Goal: Information Seeking & Learning: Learn about a topic

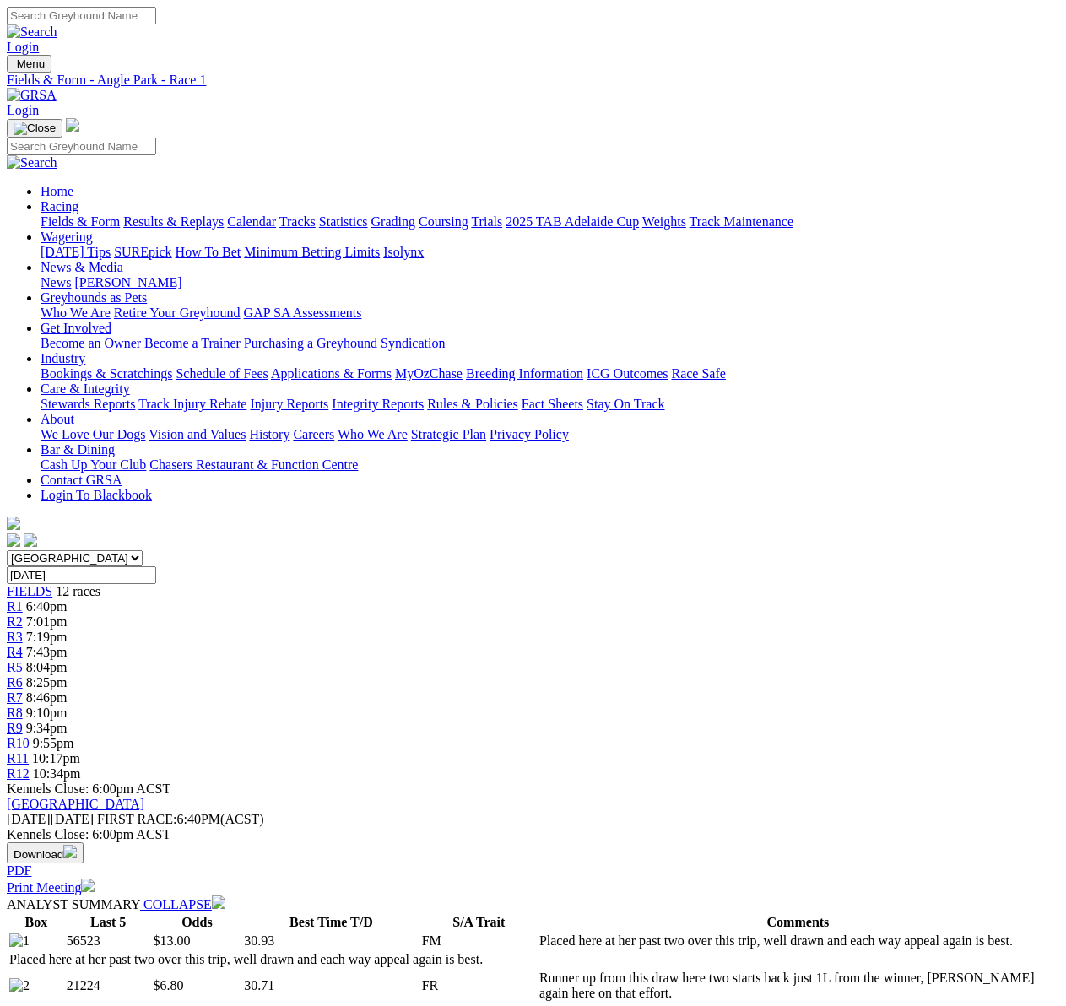
click at [30, 766] on span "R12" at bounding box center [18, 773] width 23 height 14
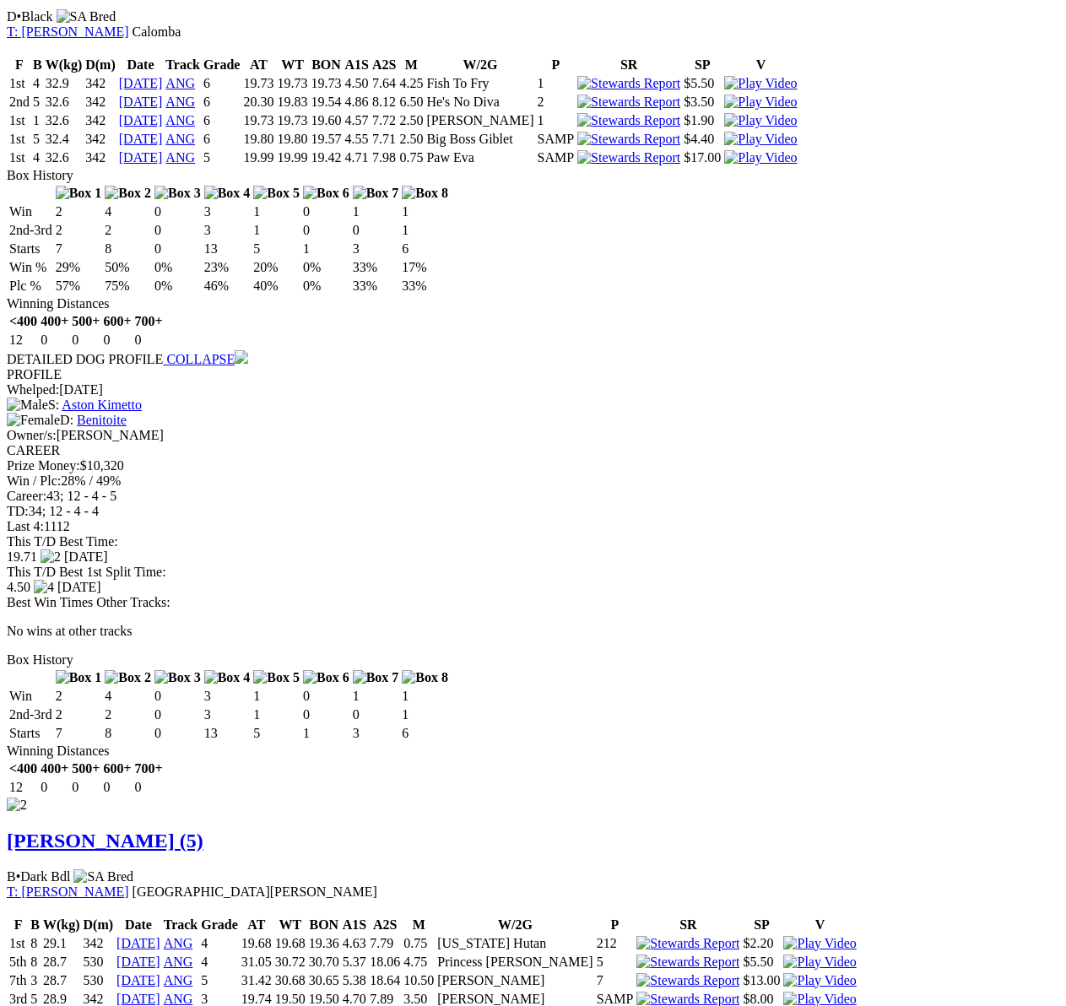
scroll to position [1350, 0]
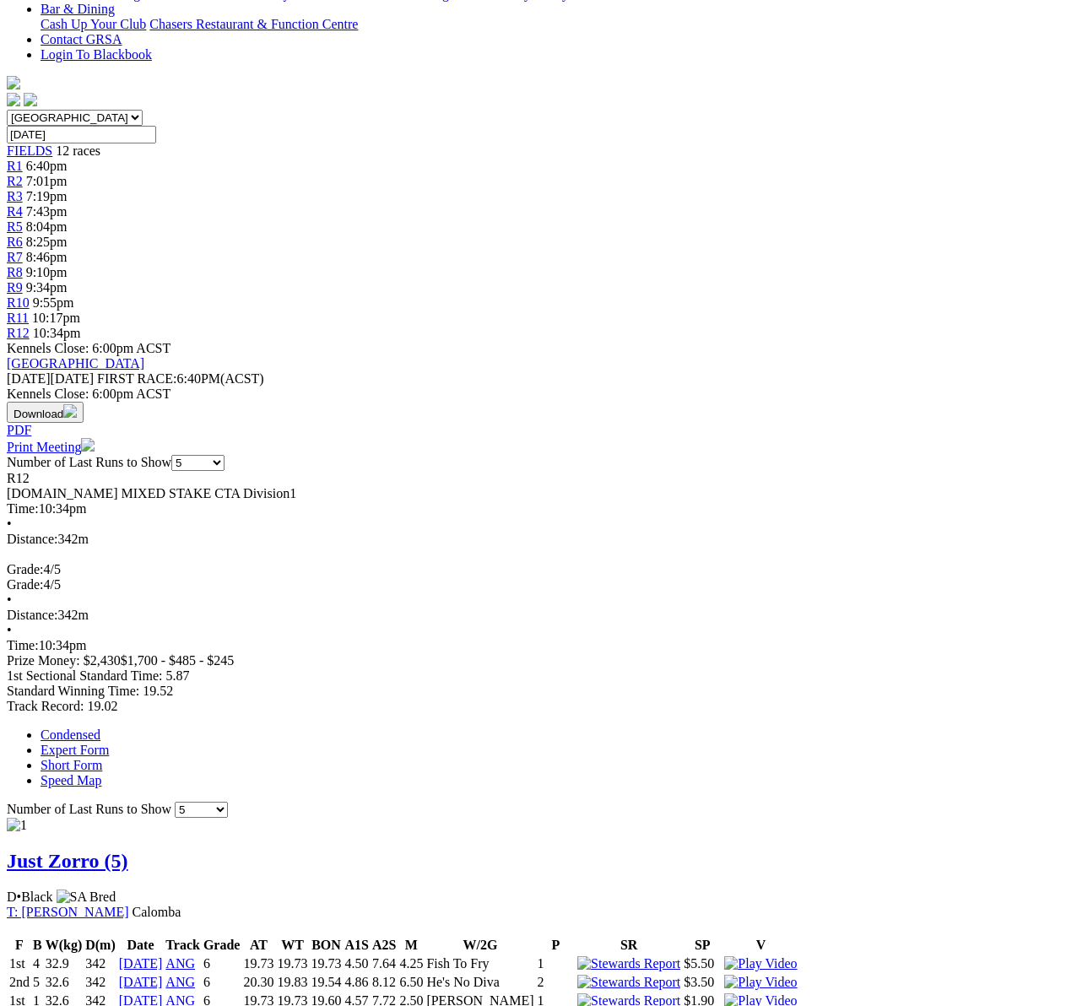
scroll to position [103, 0]
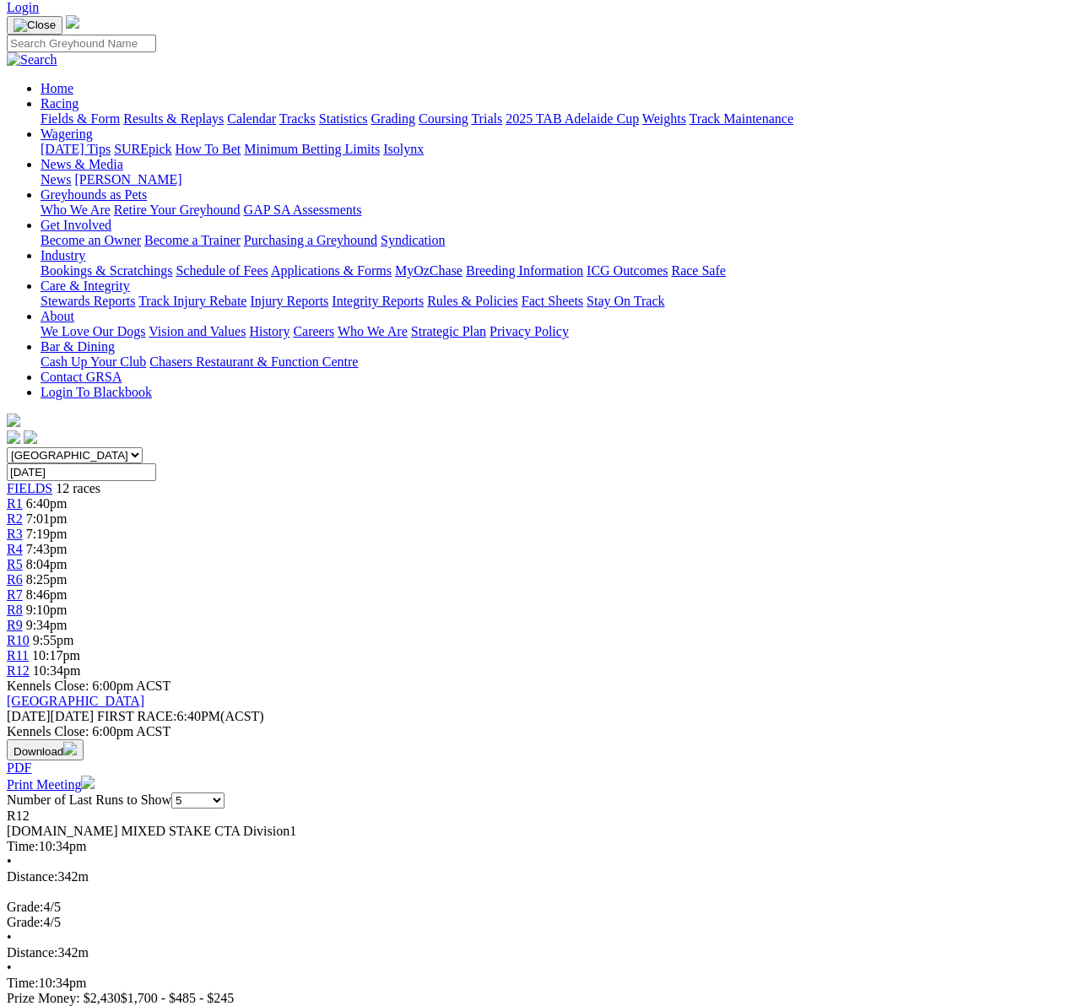
click at [23, 542] on span "R4" at bounding box center [15, 549] width 16 height 14
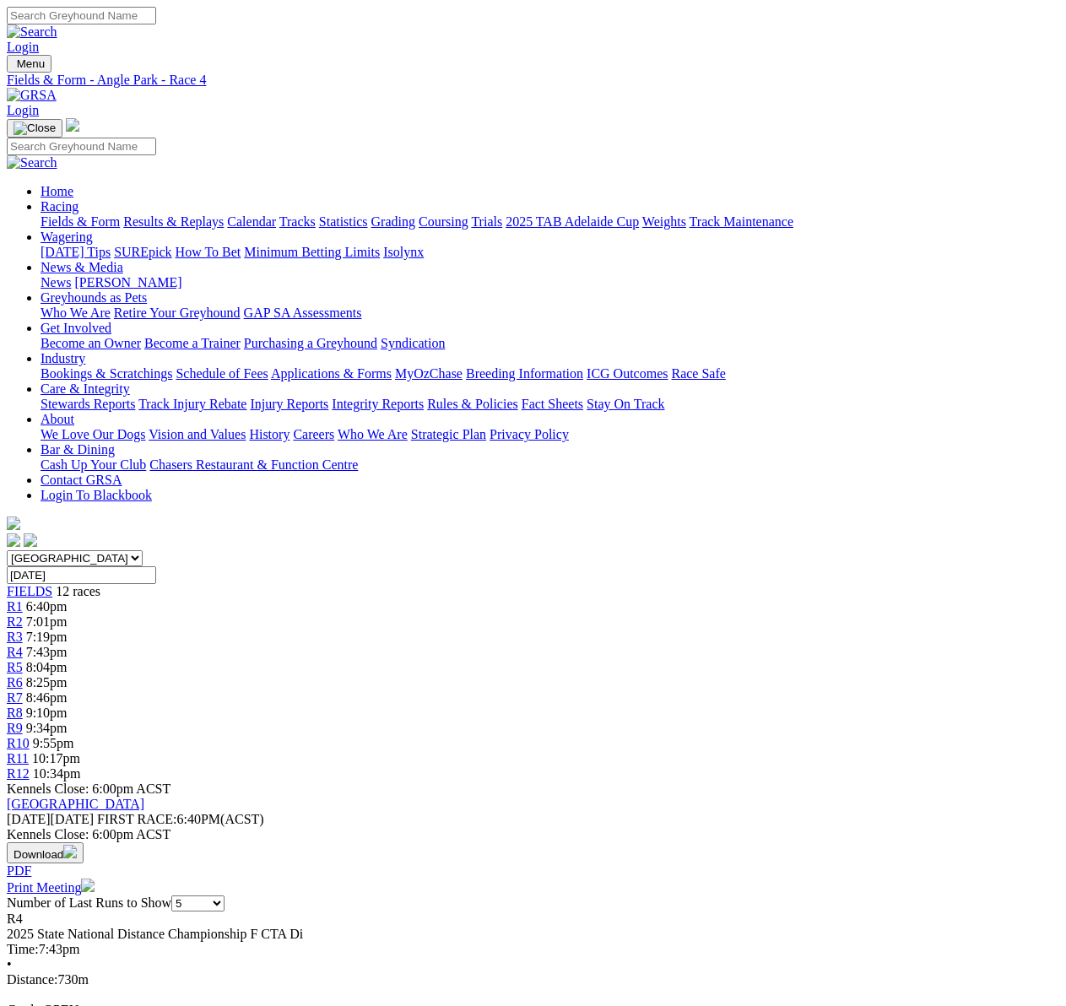
click at [23, 660] on span "R5" at bounding box center [15, 667] width 16 height 14
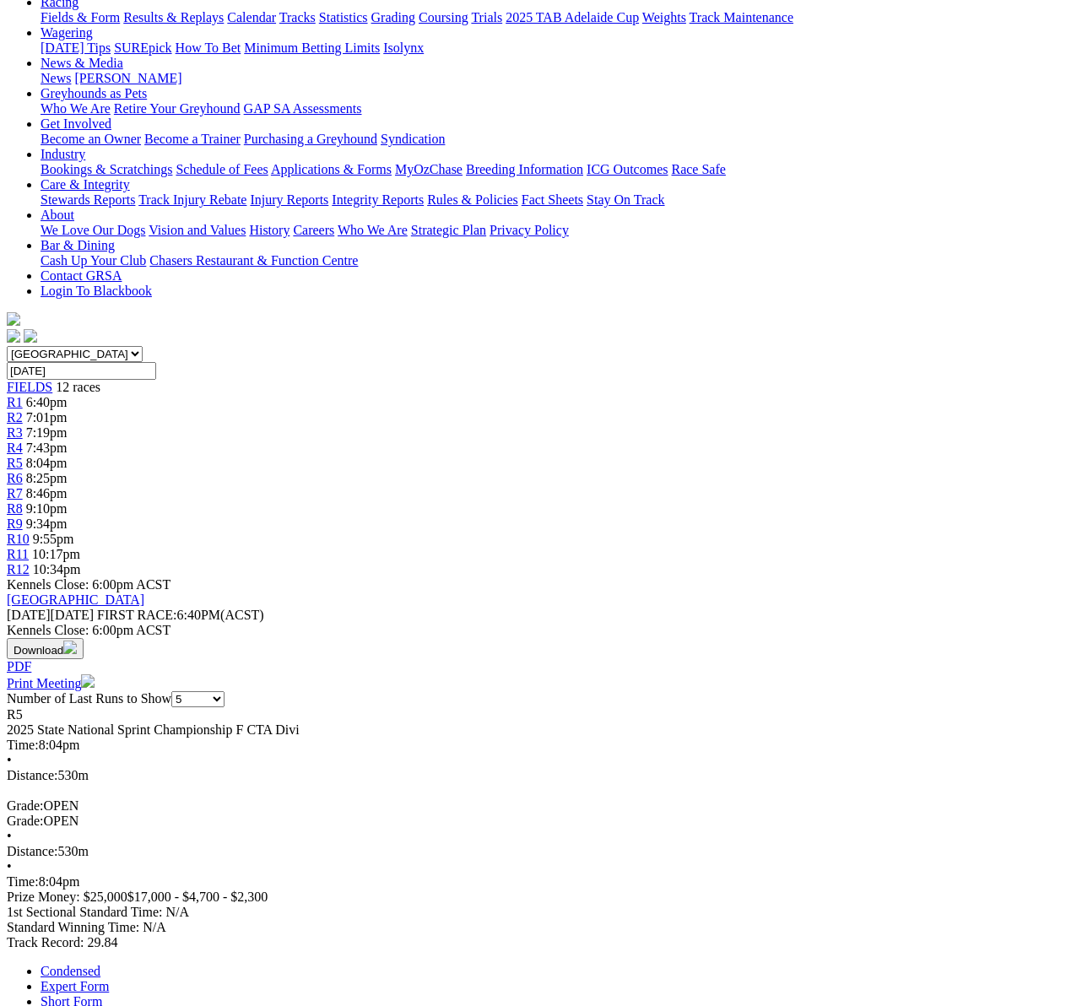
scroll to position [84, 0]
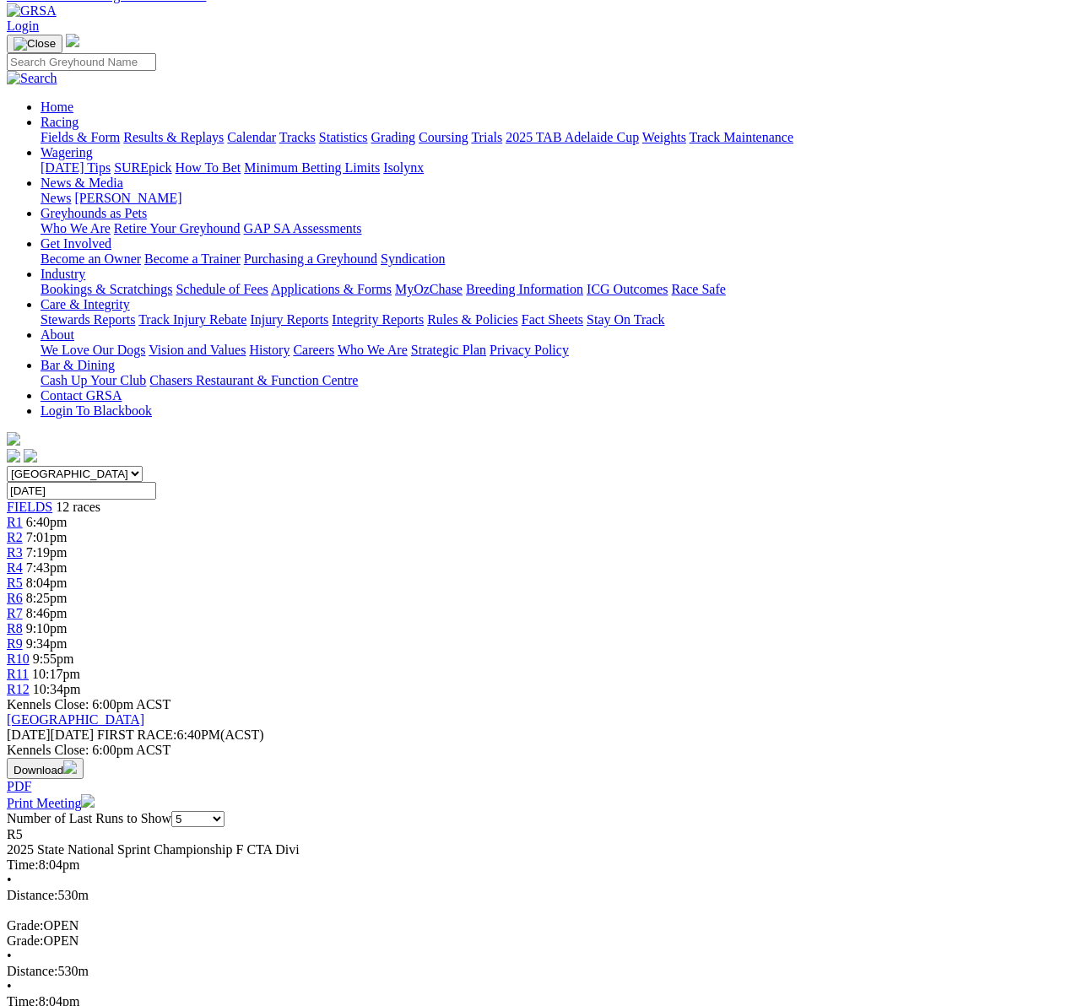
click at [23, 591] on span "R6" at bounding box center [15, 598] width 16 height 14
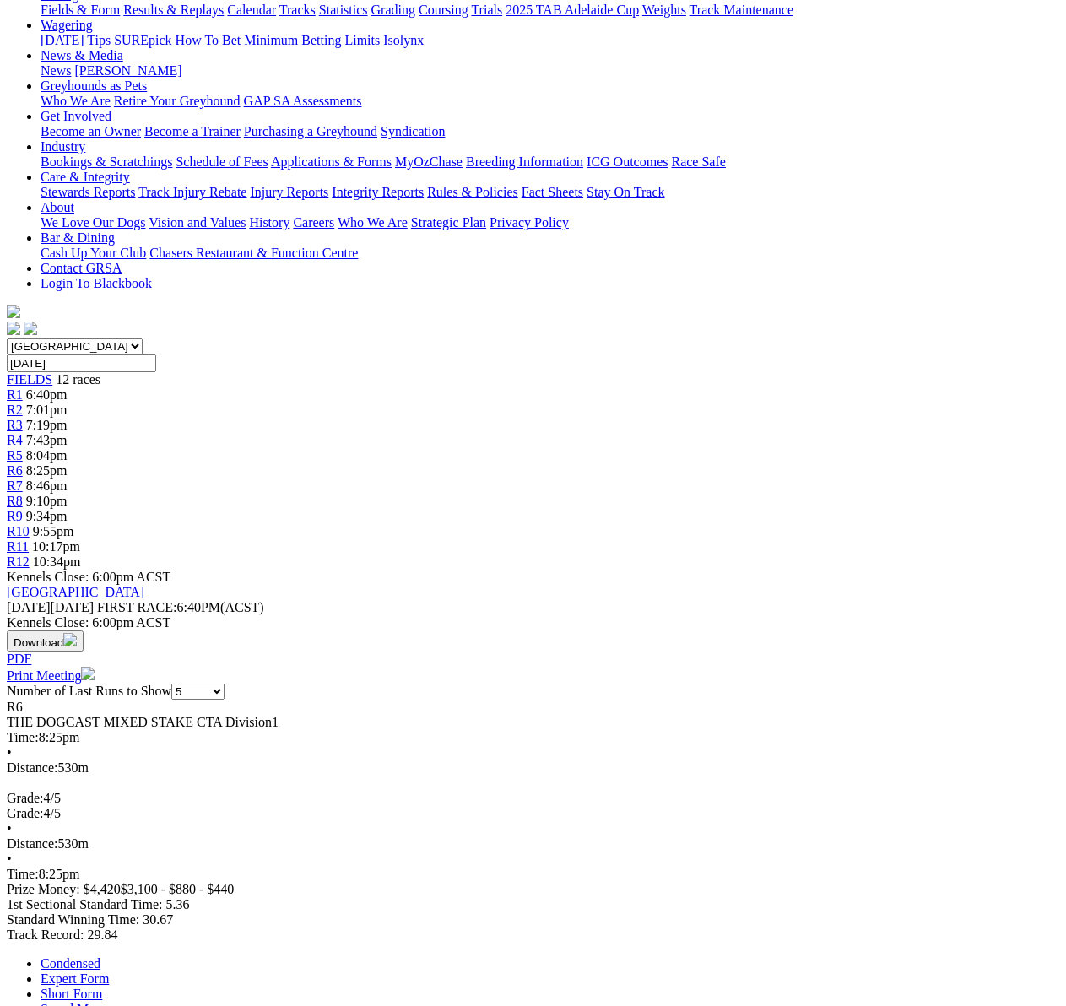
scroll to position [84, 0]
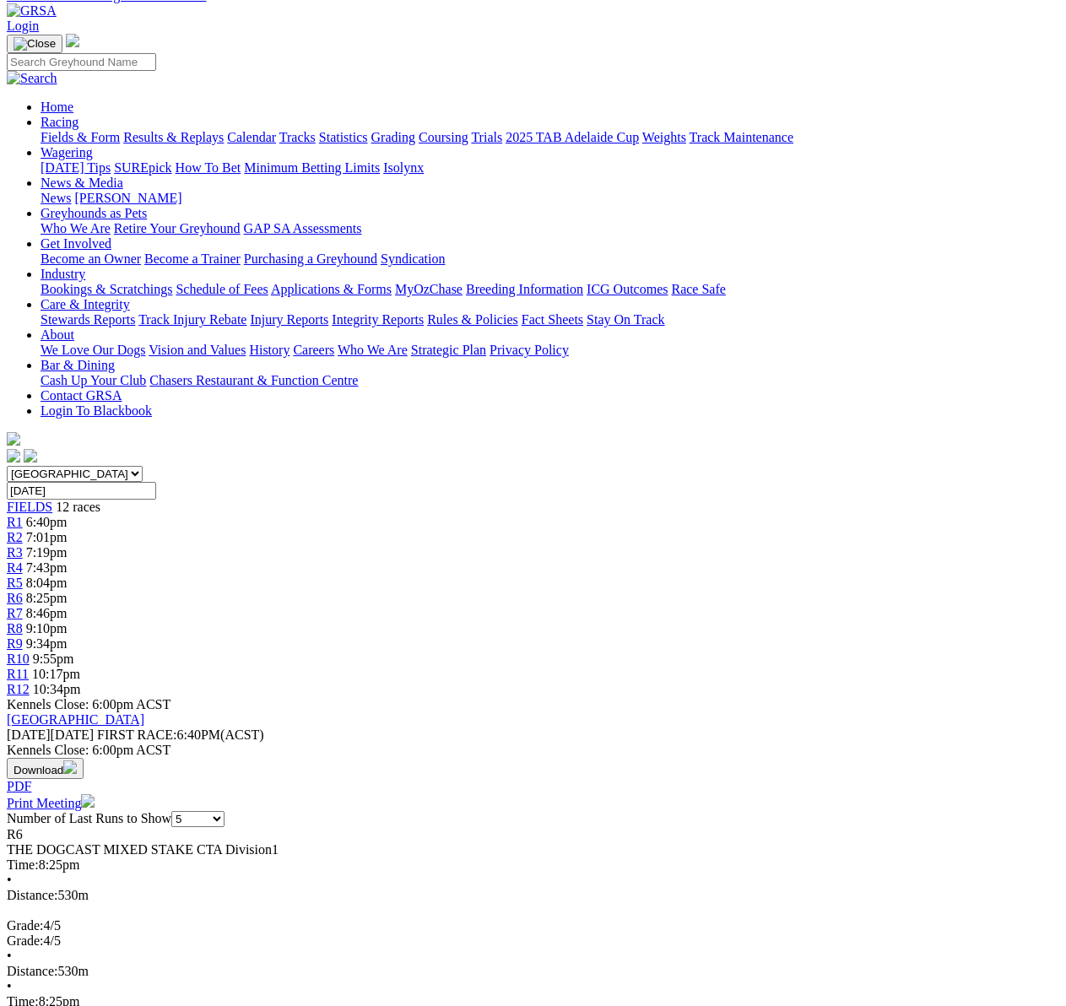
click at [23, 621] on span "R8" at bounding box center [15, 628] width 16 height 14
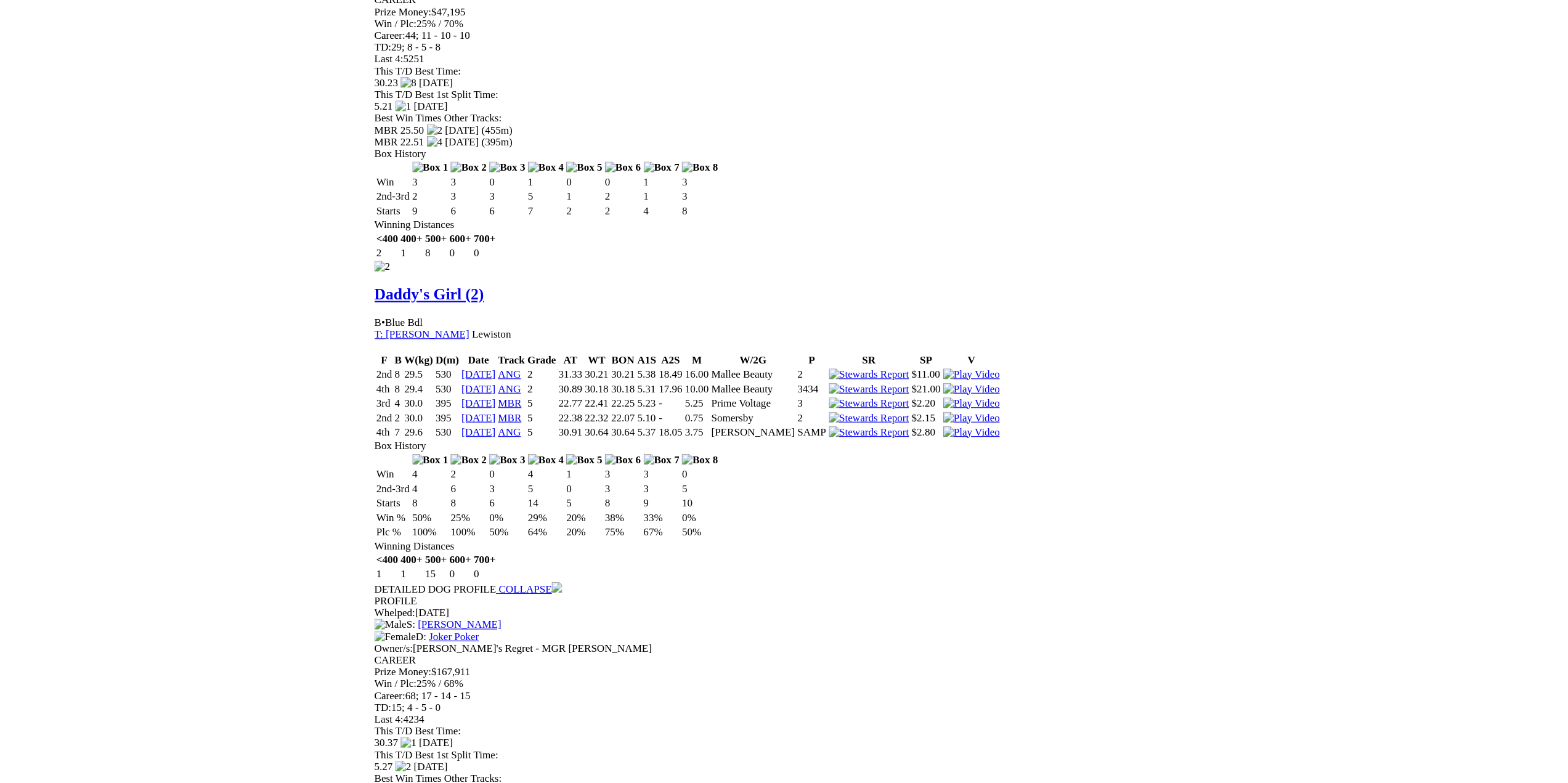
scroll to position [1294, 0]
